Goal: Information Seeking & Learning: Learn about a topic

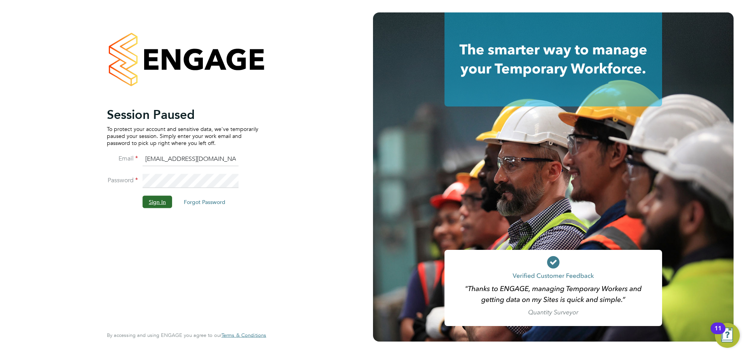
click at [157, 199] on button "Sign In" at bounding box center [158, 201] width 30 height 12
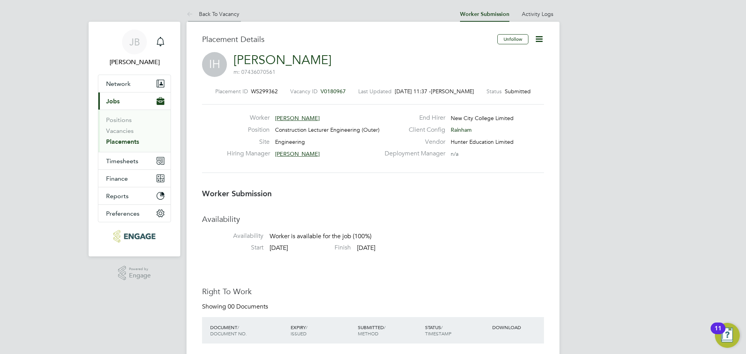
click at [207, 12] on link "Back To Vacancy" at bounding box center [213, 13] width 53 height 7
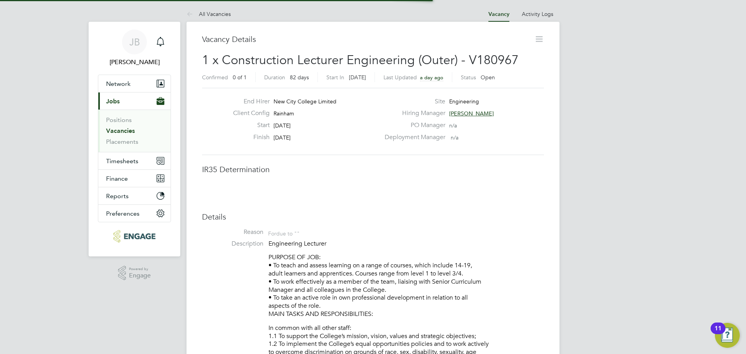
scroll to position [4, 4]
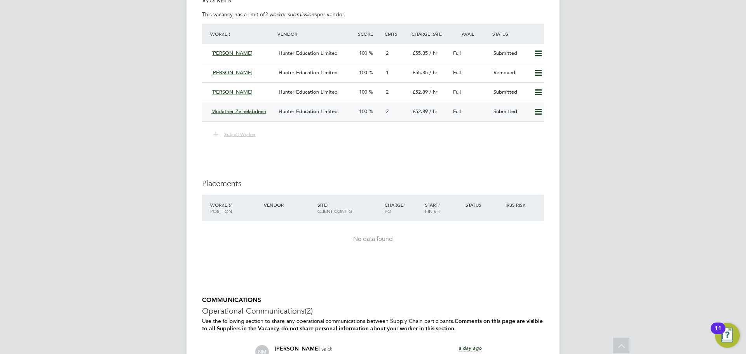
click at [258, 110] on span "Mudather Zeinelabdeen" at bounding box center [238, 111] width 55 height 7
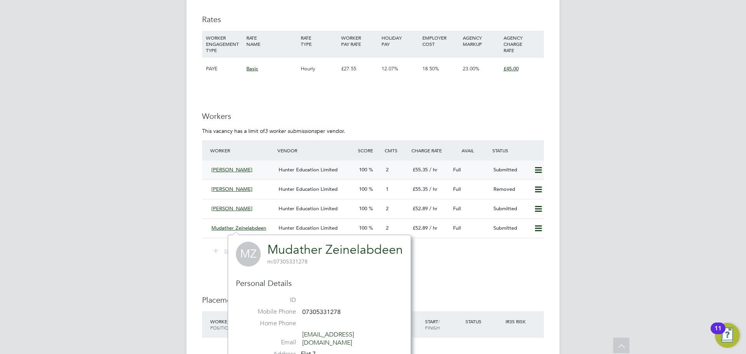
click at [273, 171] on div "[PERSON_NAME]" at bounding box center [241, 170] width 67 height 13
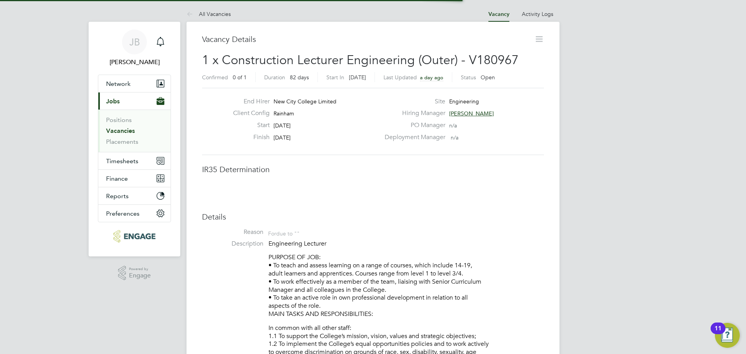
scroll to position [4, 4]
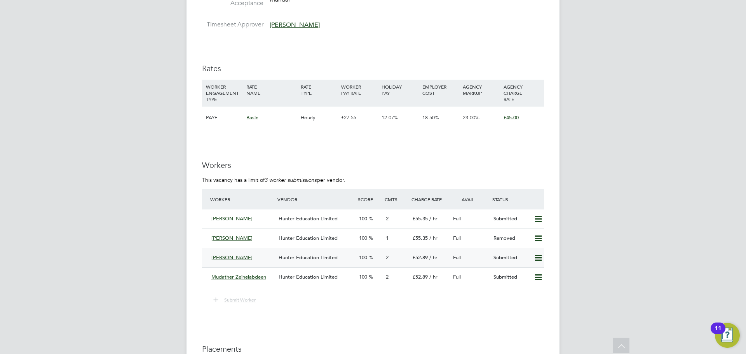
click at [236, 262] on div "[PERSON_NAME]" at bounding box center [241, 257] width 67 height 13
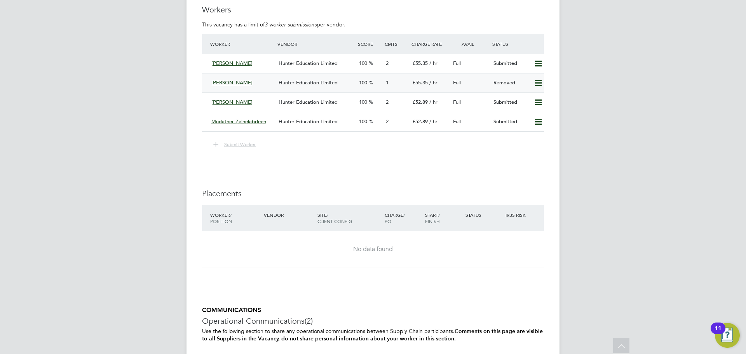
click at [280, 85] on div "Hunter Education Limited" at bounding box center [316, 83] width 80 height 13
click at [253, 126] on div "Mudather Zeinelabdeen" at bounding box center [241, 121] width 67 height 13
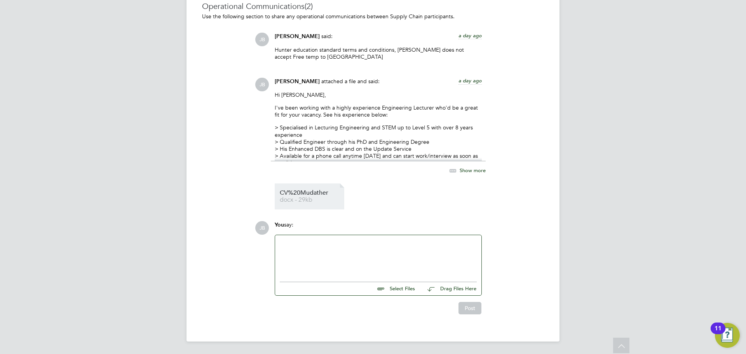
click at [298, 189] on li "CV%20Mudather docx - 29kb" at bounding box center [310, 196] width 70 height 26
click at [303, 197] on span "docx - 29kb" at bounding box center [311, 200] width 62 height 6
